Goal: Navigation & Orientation: Go to known website

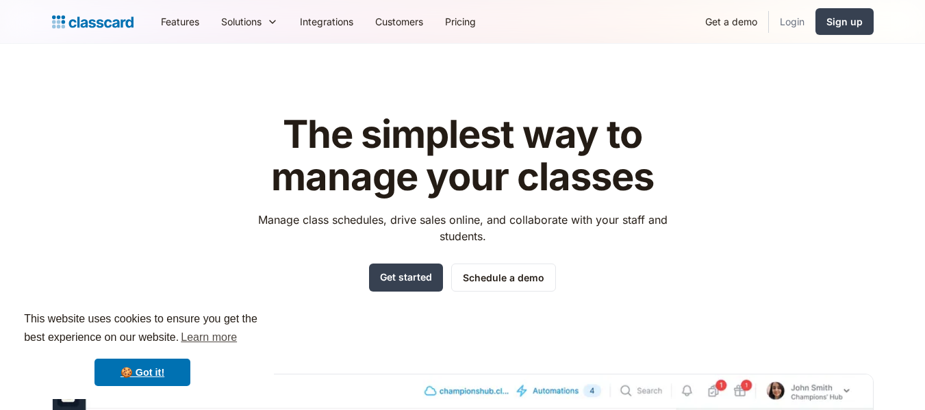
click at [785, 27] on link "Login" at bounding box center [792, 21] width 47 height 31
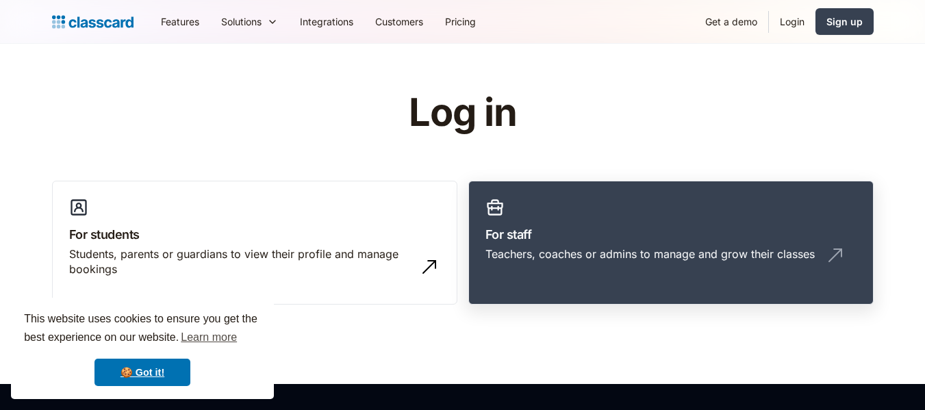
click at [685, 216] on link "For staff Teachers, coaches or admins to manage and grow their classes" at bounding box center [672, 243] width 406 height 125
